Goal: Register for event/course

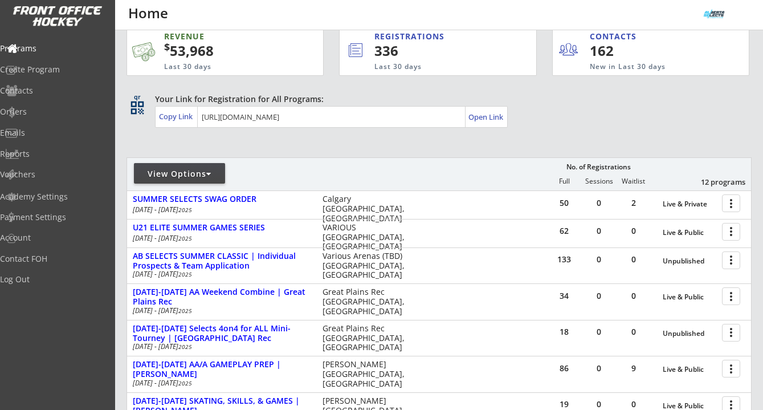
scroll to position [17, 0]
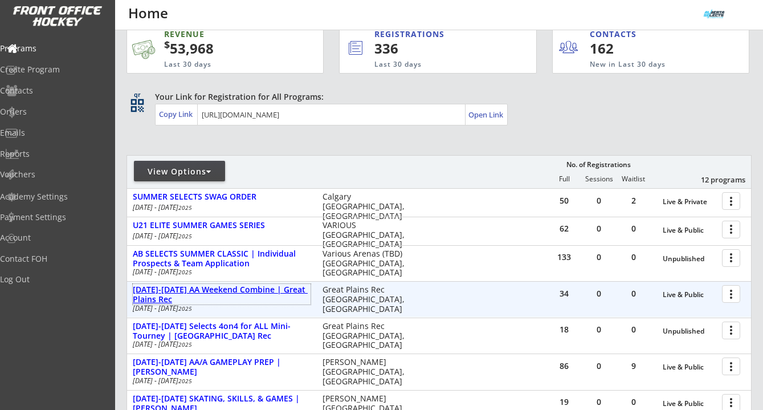
click at [262, 294] on div "[DATE]-[DATE] AA Weekend Combine | Great Plains Rec" at bounding box center [222, 294] width 178 height 19
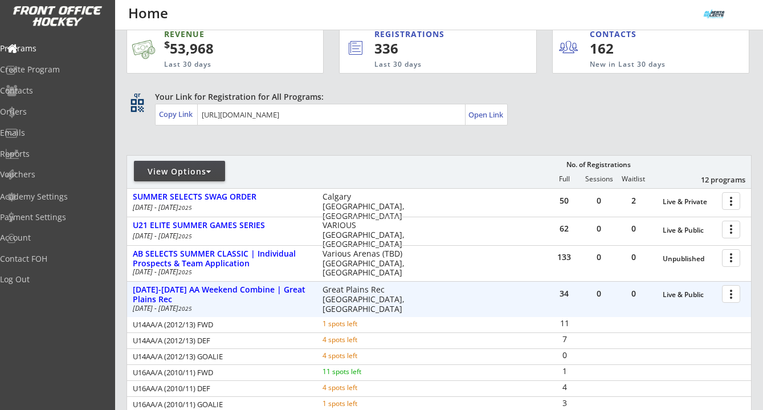
click at [730, 295] on div at bounding box center [733, 293] width 20 height 20
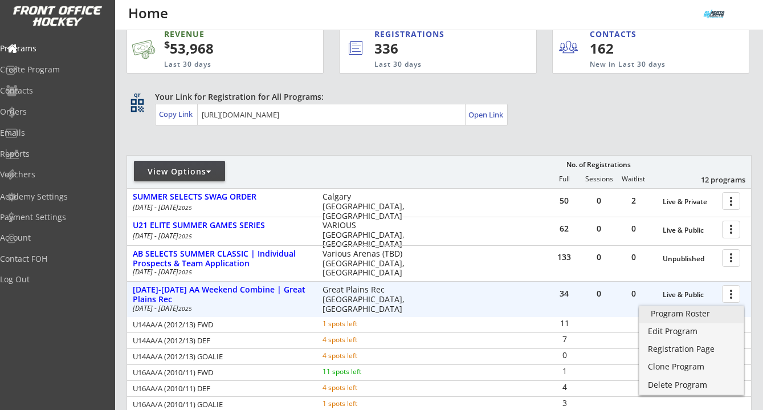
click at [708, 310] on div "Program Roster" at bounding box center [691, 313] width 81 height 8
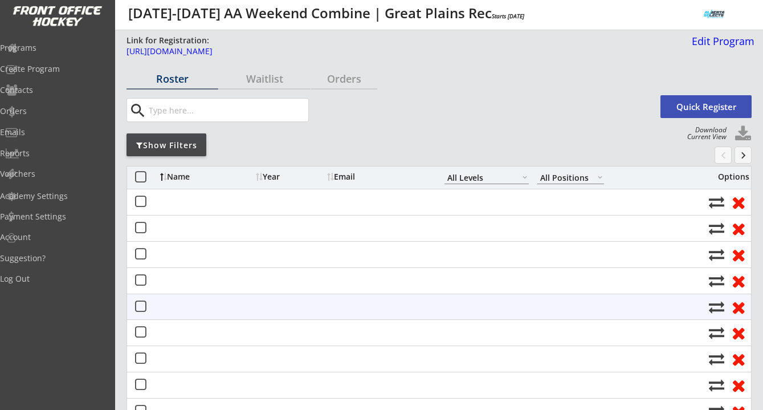
select select ""All Levels""
select select ""All Positions""
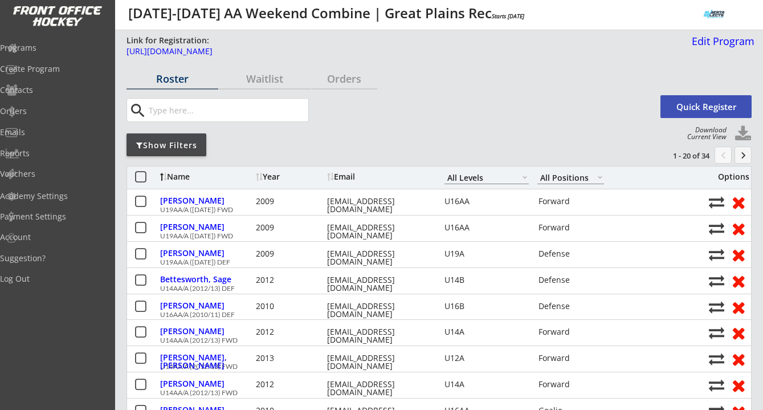
click at [742, 125] on button at bounding box center [742, 133] width 17 height 17
select select ""Player Info""
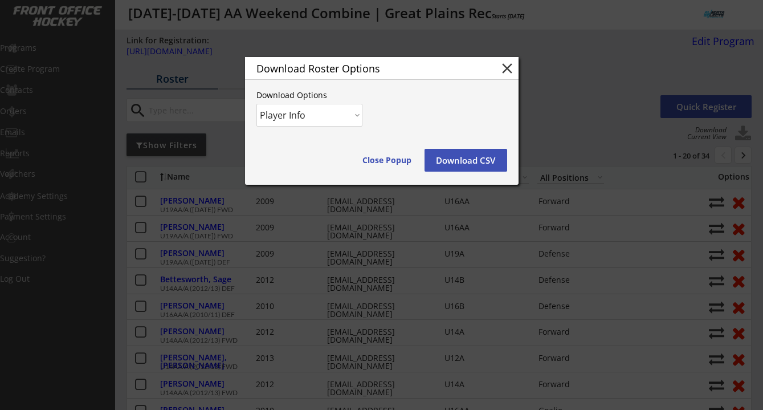
click at [330, 113] on select "Player Info Player and Order Info" at bounding box center [309, 115] width 106 height 23
click at [256, 104] on select "Player Info Player and Order Info" at bounding box center [309, 115] width 106 height 23
click at [476, 161] on button "Download CSV" at bounding box center [465, 160] width 83 height 23
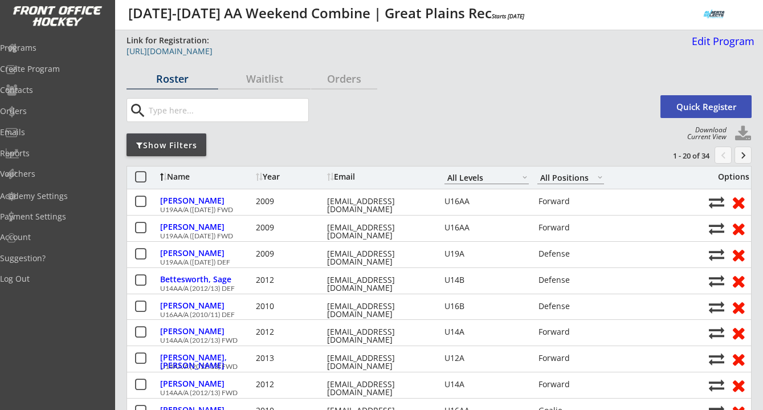
click at [357, 57] on link "[URL][DOMAIN_NAME]" at bounding box center [405, 54] width 558 height 14
click at [51, 48] on div "Programs" at bounding box center [54, 48] width 103 height 8
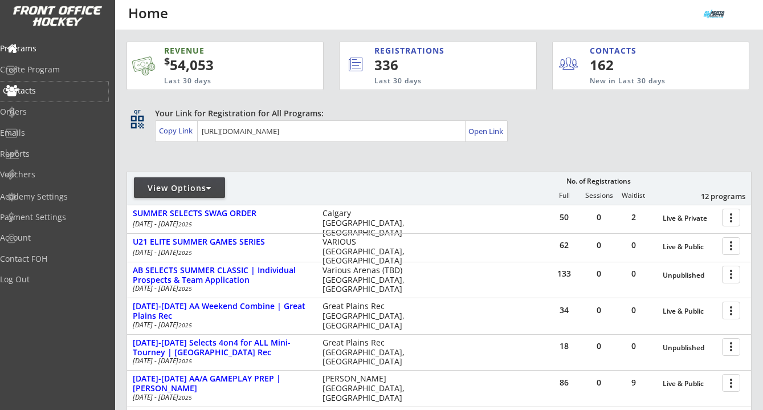
click at [47, 95] on div "Contacts" at bounding box center [54, 91] width 103 height 8
select select ""Players""
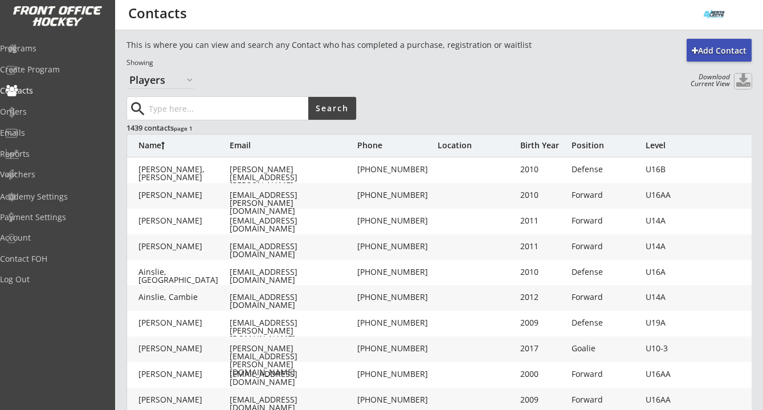
click at [737, 84] on button at bounding box center [742, 80] width 17 height 15
click at [50, 45] on div "Programs" at bounding box center [54, 48] width 103 height 8
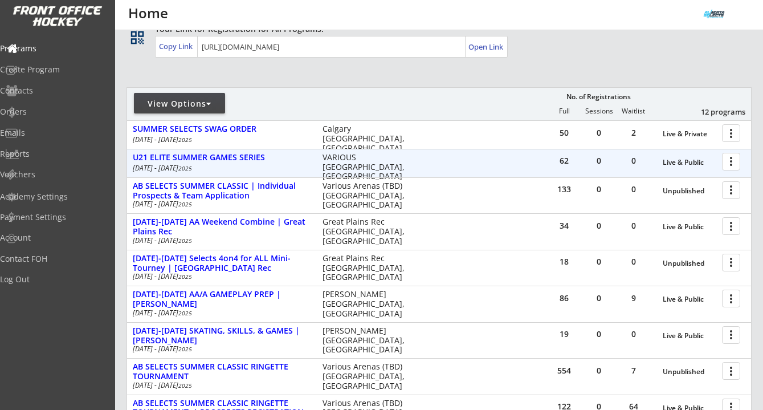
scroll to position [85, 0]
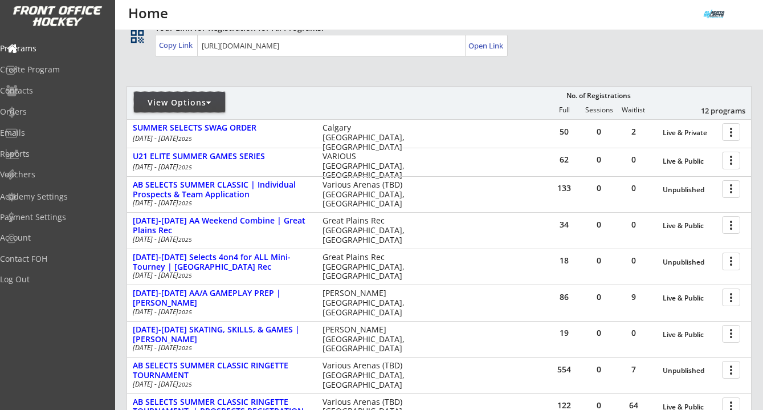
click at [215, 102] on div "View Options" at bounding box center [179, 102] width 91 height 11
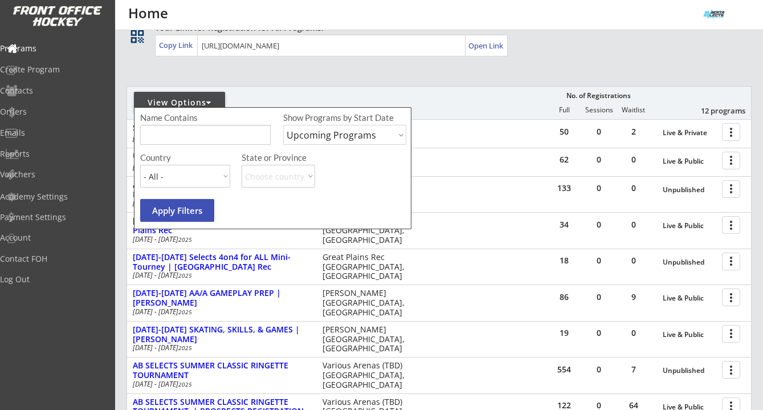
click at [307, 138] on select "Upcoming Programs Past Programs Specific Date Range" at bounding box center [344, 135] width 123 height 20
select select ""Specific Date Range""
click at [283, 125] on select "Upcoming Programs Past Programs Specific Date Range" at bounding box center [344, 135] width 123 height 20
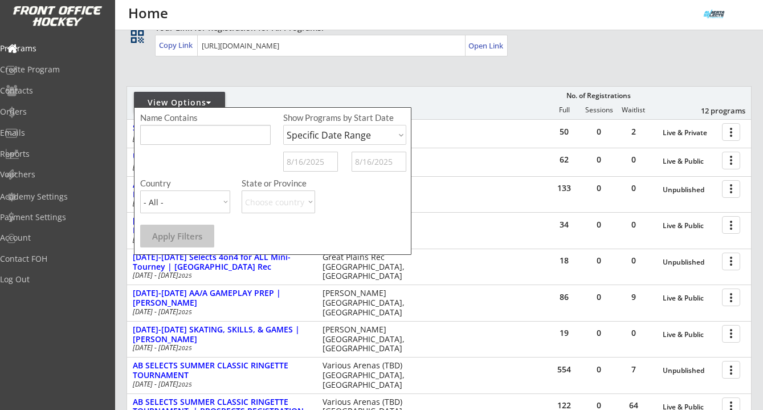
click at [296, 167] on input "text" at bounding box center [310, 162] width 55 height 20
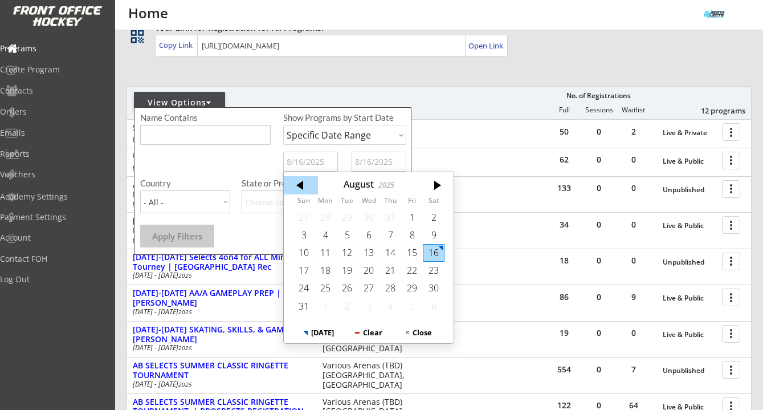
click at [302, 182] on div at bounding box center [301, 185] width 34 height 18
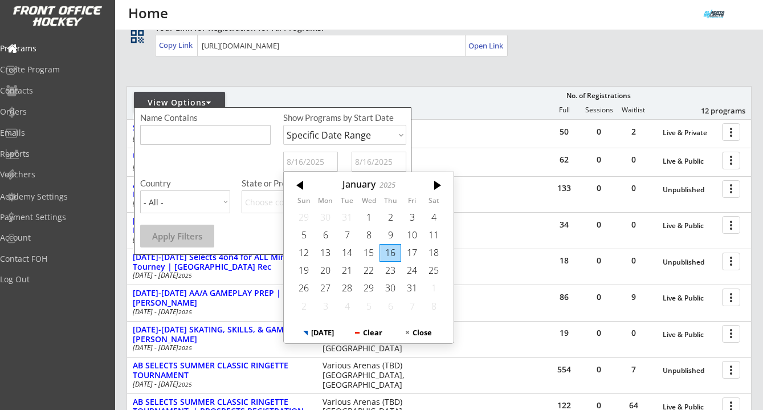
click at [302, 182] on div at bounding box center [301, 185] width 34 height 18
click at [443, 183] on div at bounding box center [436, 185] width 34 height 18
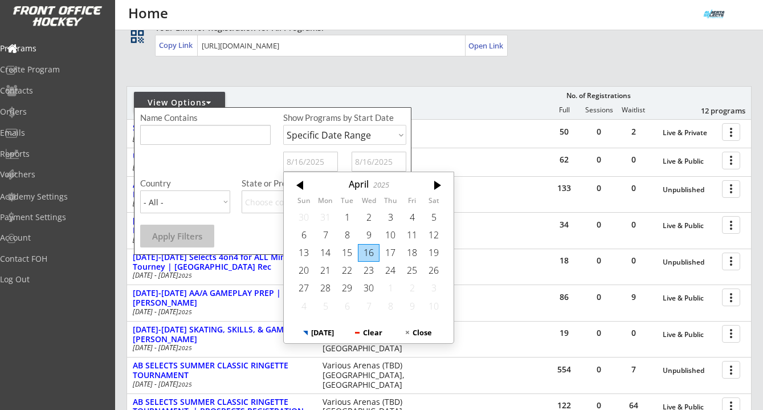
click at [443, 183] on div at bounding box center [436, 185] width 34 height 18
click at [287, 183] on div at bounding box center [301, 185] width 34 height 18
click at [305, 227] on div "6" at bounding box center [304, 235] width 22 height 18
type input "4/06/2025"
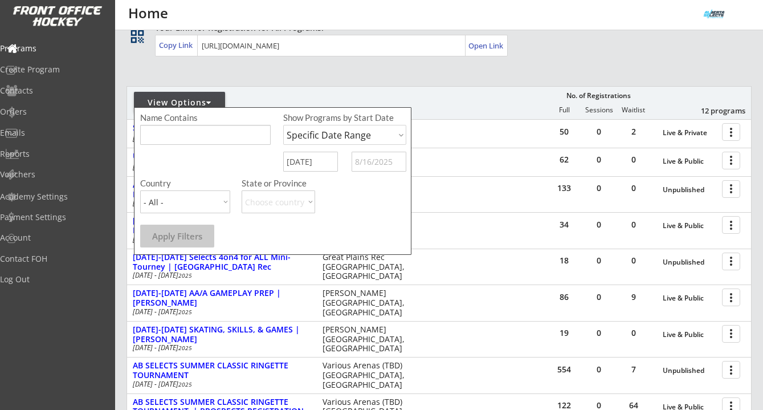
click at [369, 156] on input "text" at bounding box center [378, 162] width 55 height 20
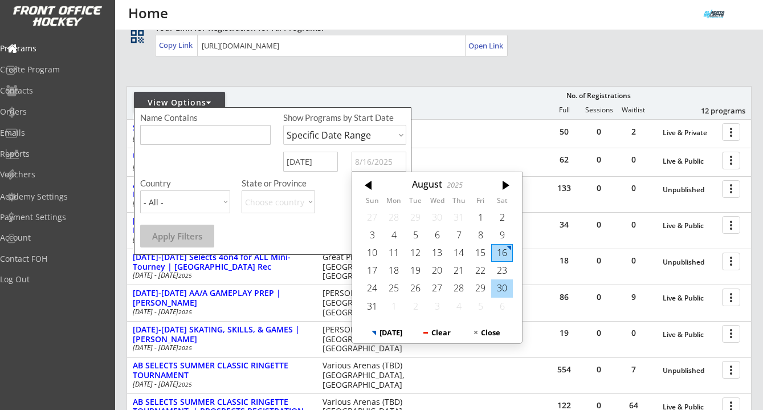
click at [507, 287] on div "30" at bounding box center [502, 288] width 22 height 18
type input "8/30/2025"
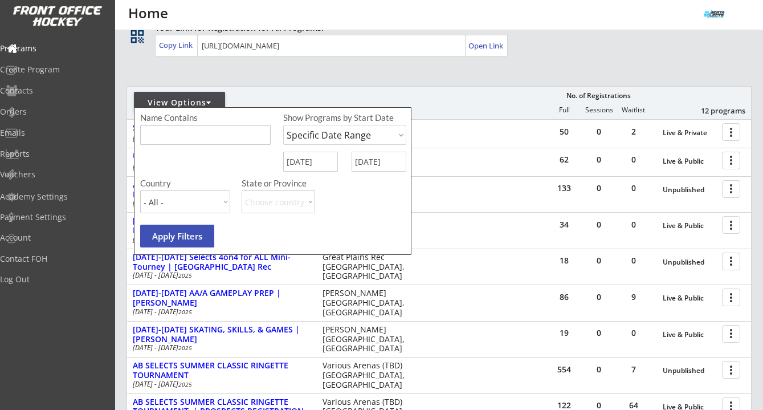
click at [199, 236] on button "Apply Filters" at bounding box center [177, 235] width 74 height 23
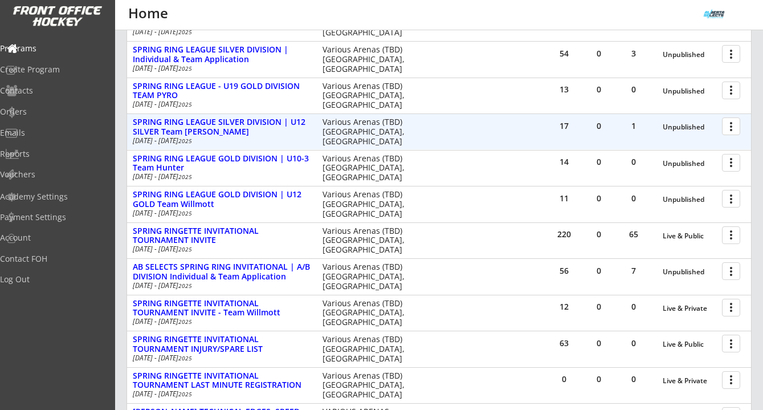
scroll to position [310, 0]
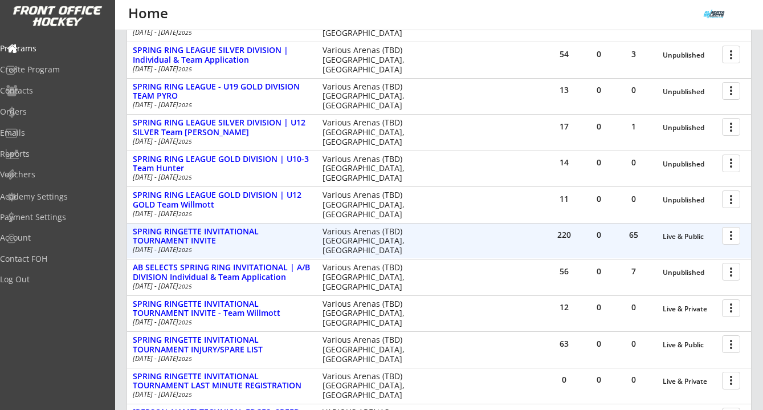
click at [565, 236] on div "220" at bounding box center [564, 235] width 34 height 8
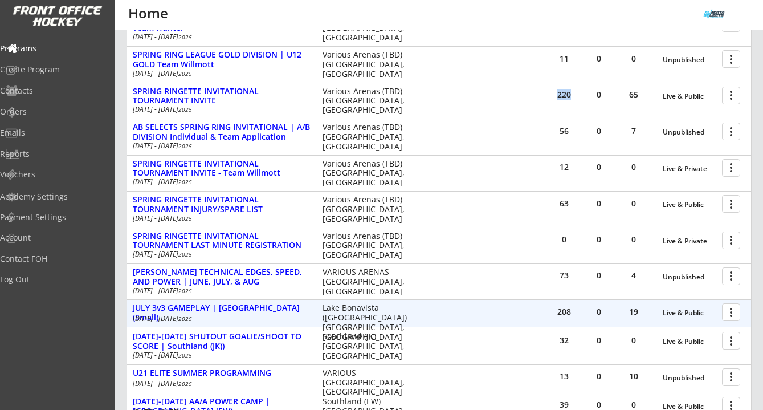
scroll to position [452, 0]
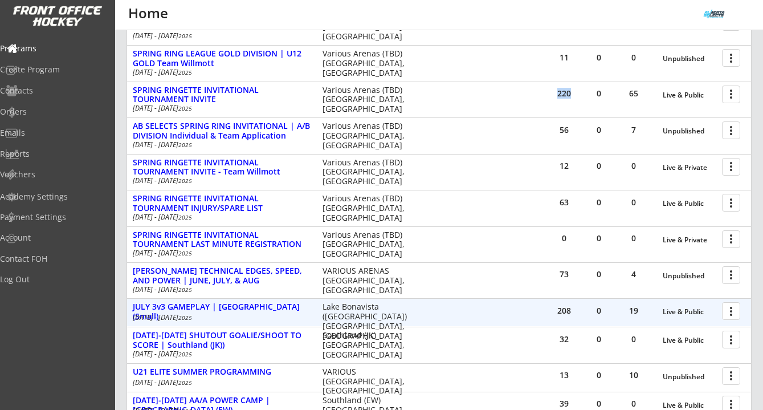
click at [563, 316] on div "208" at bounding box center [564, 312] width 34 height 26
click at [563, 309] on div "208" at bounding box center [564, 310] width 34 height 8
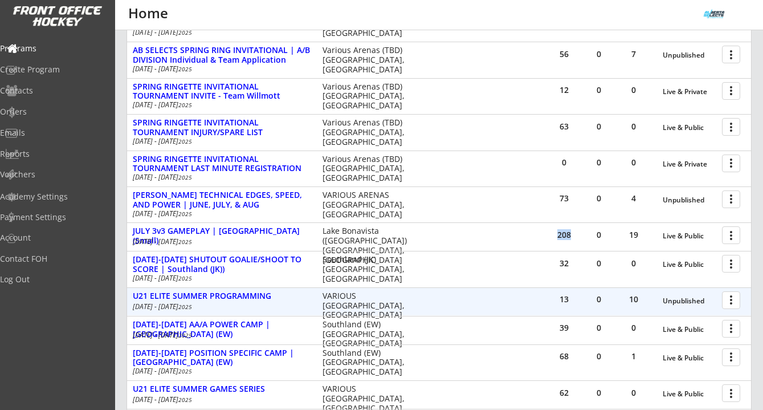
scroll to position [531, 0]
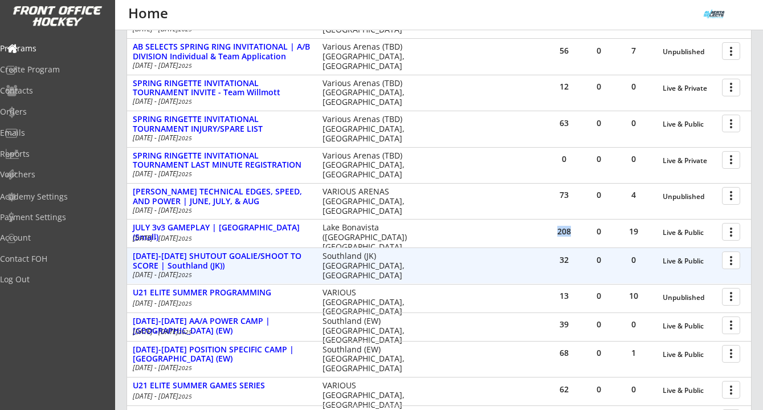
click at [563, 259] on div "32" at bounding box center [564, 260] width 34 height 8
click at [299, 252] on div "AUG 5-8 SHUTOUT GOALIE/SHOOT TO SCORE | Southland (JK))" at bounding box center [222, 260] width 178 height 19
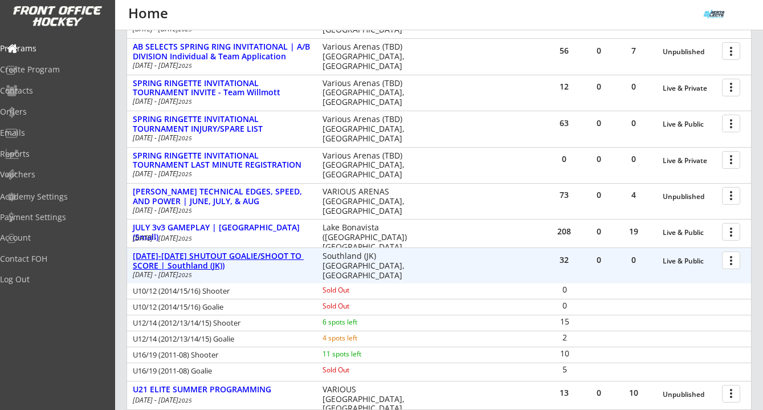
click at [260, 254] on div "AUG 5-8 SHUTOUT GOALIE/SHOOT TO SCORE | Southland (JK))" at bounding box center [222, 260] width 178 height 19
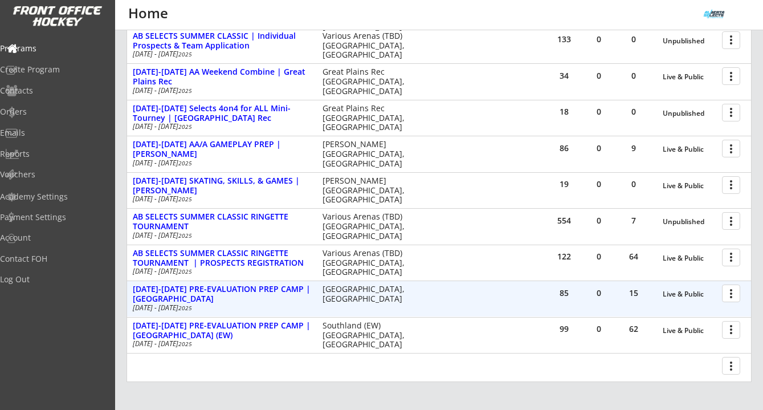
scroll to position [991, 0]
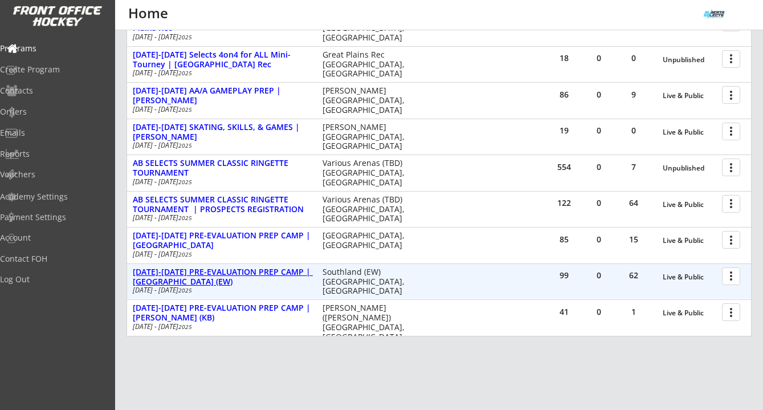
click at [257, 277] on div "AUG 25-28 PRE-EVALUATION PREP CAMP | Southland (EW)" at bounding box center [222, 276] width 178 height 19
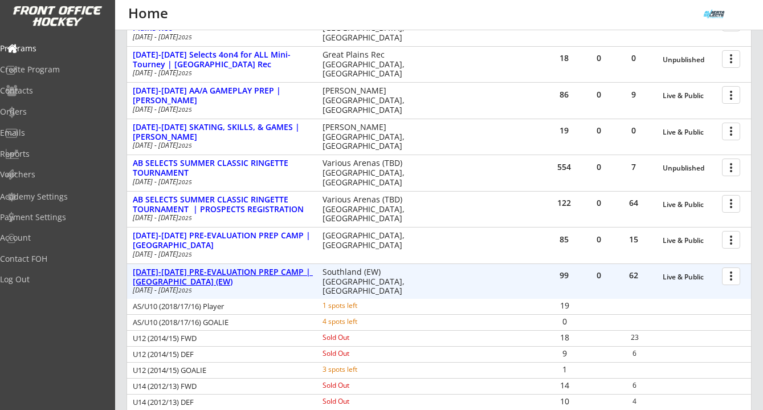
click at [257, 277] on div "AUG 25-28 PRE-EVALUATION PREP CAMP | Southland (EW)" at bounding box center [222, 276] width 178 height 19
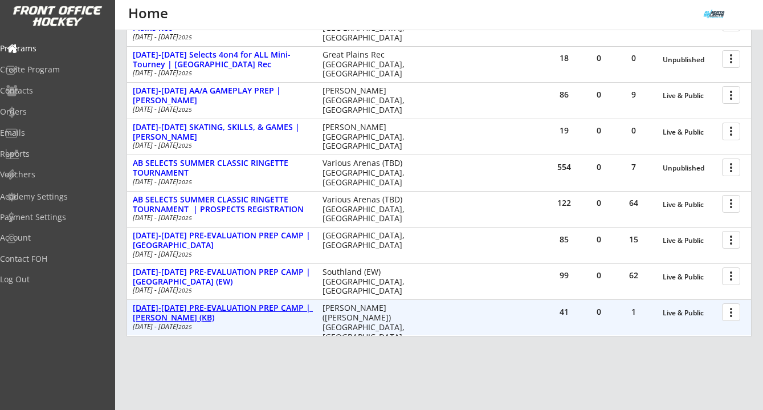
click at [256, 310] on div "AUG 25-28 PRE-EVALUATION PREP CAMP | Max Bell (KB)" at bounding box center [222, 312] width 178 height 19
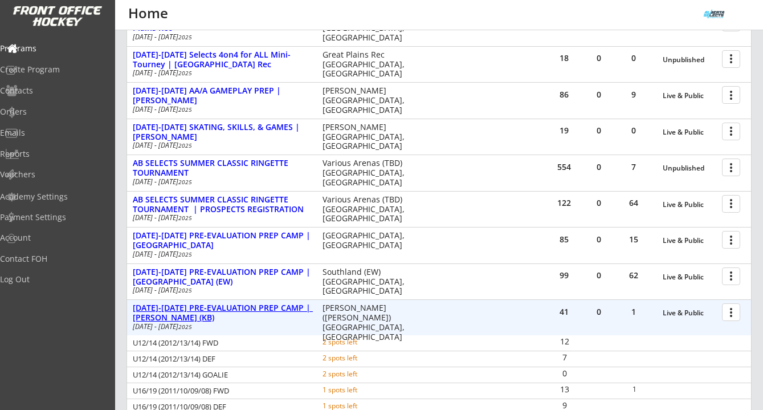
click at [256, 310] on div "AUG 25-28 PRE-EVALUATION PREP CAMP | Max Bell (KB)" at bounding box center [222, 312] width 178 height 19
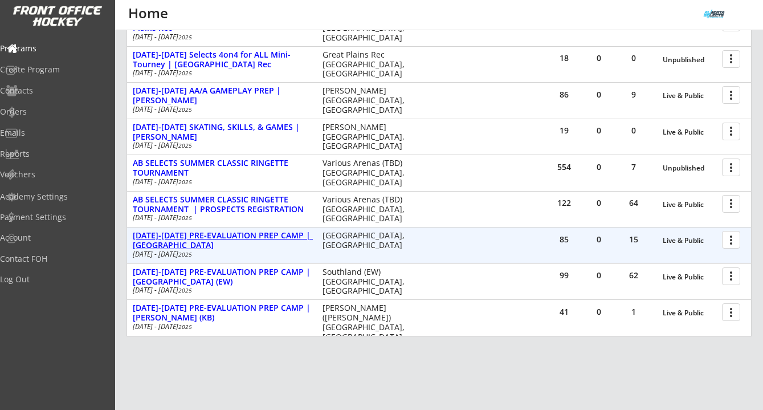
click at [257, 233] on div "AUG 25-28 PRE-EVALUATION PREP CAMP | Great Plains" at bounding box center [222, 240] width 178 height 19
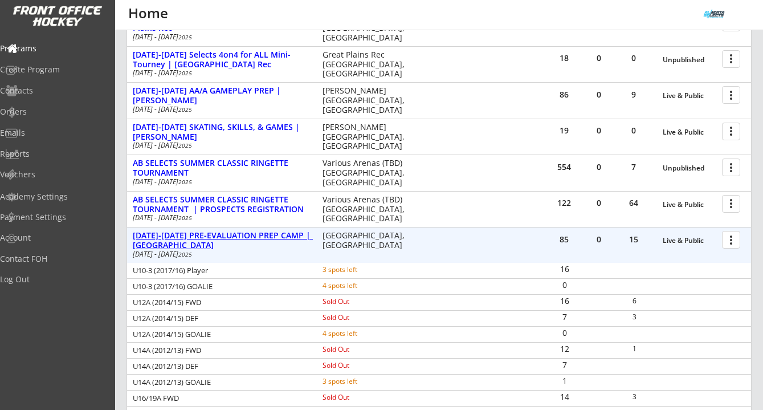
click at [257, 233] on div "AUG 25-28 PRE-EVALUATION PREP CAMP | Great Plains" at bounding box center [222, 240] width 178 height 19
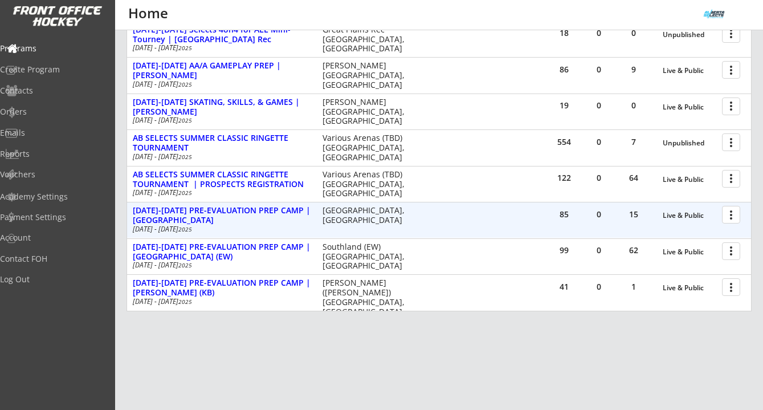
scroll to position [1016, 0]
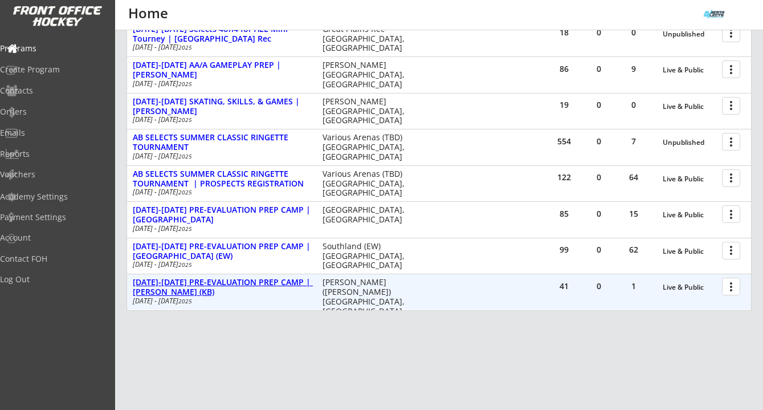
click at [257, 280] on div "AUG 25-28 PRE-EVALUATION PREP CAMP | Max Bell (KB)" at bounding box center [222, 286] width 178 height 19
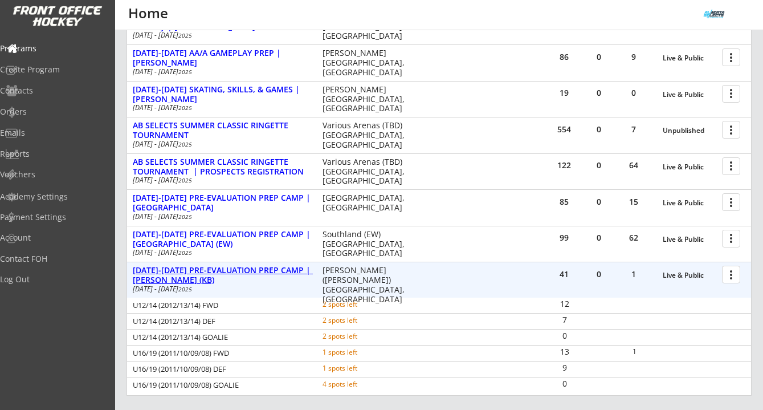
scroll to position [1032, 0]
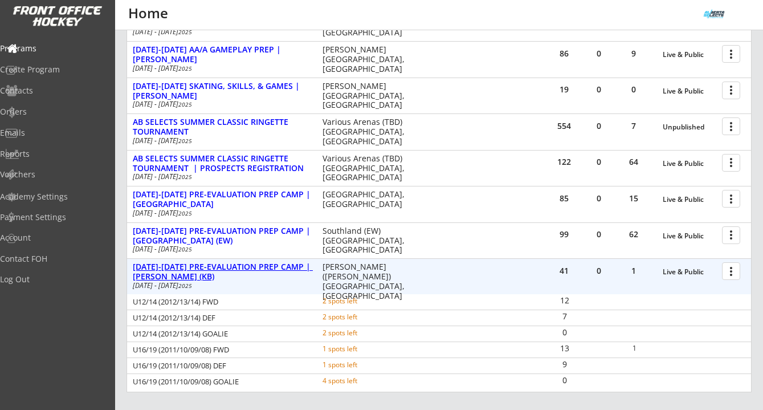
click at [233, 269] on div "AUG 25-28 PRE-EVALUATION PREP CAMP | Max Bell (KB)" at bounding box center [222, 271] width 178 height 19
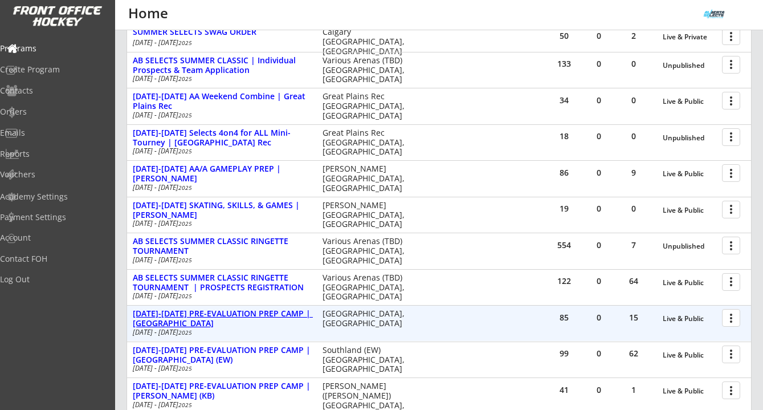
scroll to position [910, 0]
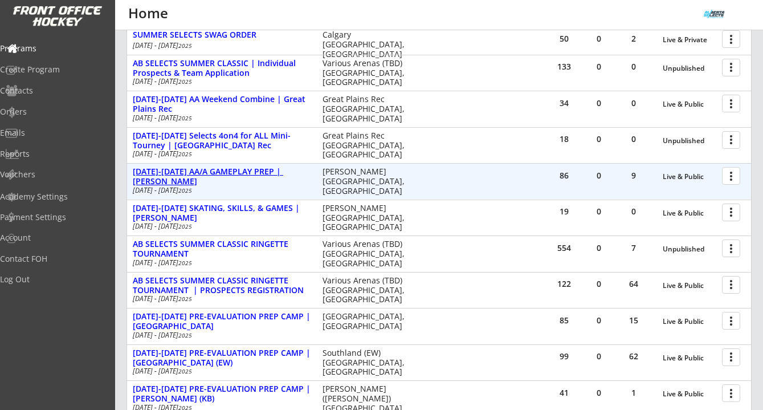
click at [234, 172] on div "AUG 18-21 AA/A GAMEPLAY PREP | Jimmie Condon" at bounding box center [222, 176] width 178 height 19
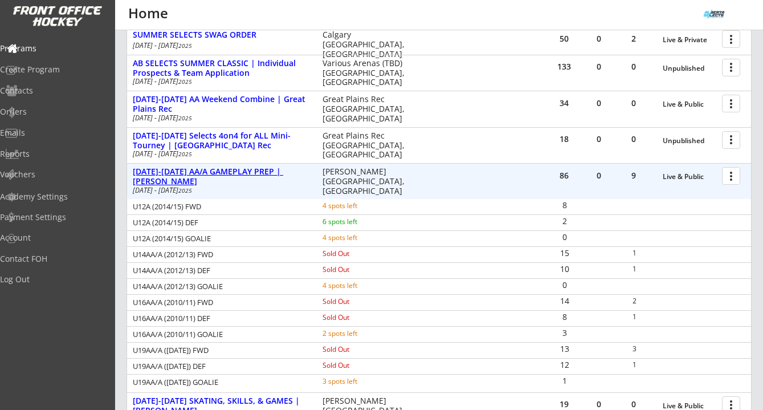
click at [234, 172] on div "AUG 18-21 AA/A GAMEPLAY PREP | Jimmie Condon" at bounding box center [222, 176] width 178 height 19
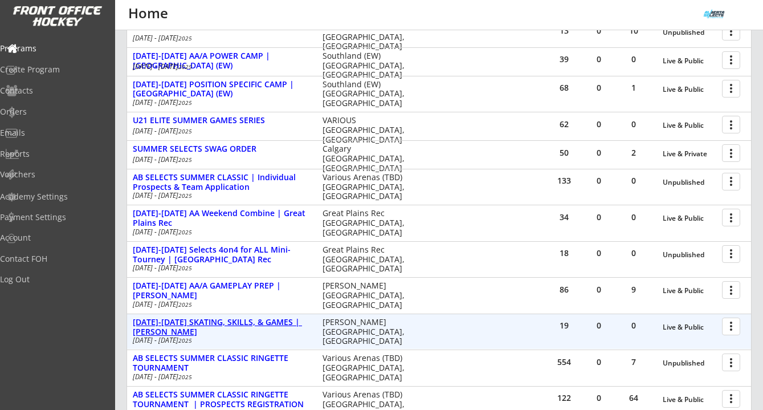
scroll to position [792, 0]
